Goal: Find contact information: Find contact information

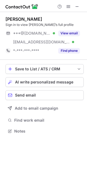
scroll to position [127, 87]
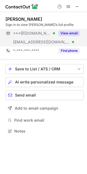
click at [74, 31] on button "View email" at bounding box center [69, 32] width 22 height 5
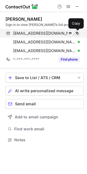
scroll to position [136, 87]
click at [76, 33] on span at bounding box center [77, 33] width 4 height 4
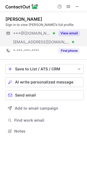
scroll to position [127, 87]
click at [70, 31] on button "View email" at bounding box center [69, 32] width 22 height 5
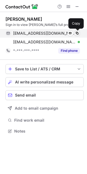
click at [77, 34] on span at bounding box center [77, 33] width 4 height 4
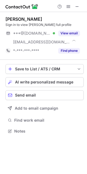
scroll to position [127, 87]
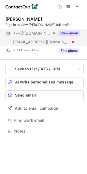
click at [74, 32] on button "View email" at bounding box center [69, 32] width 22 height 5
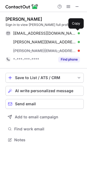
scroll to position [136, 87]
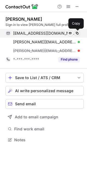
click at [76, 32] on span at bounding box center [77, 33] width 4 height 4
